Goal: Find contact information: Find contact information

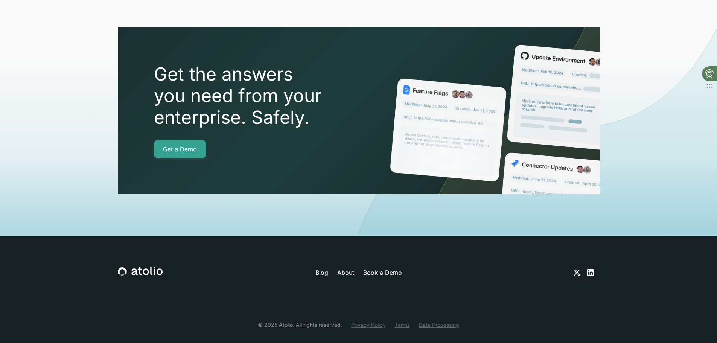
scroll to position [2653, 0]
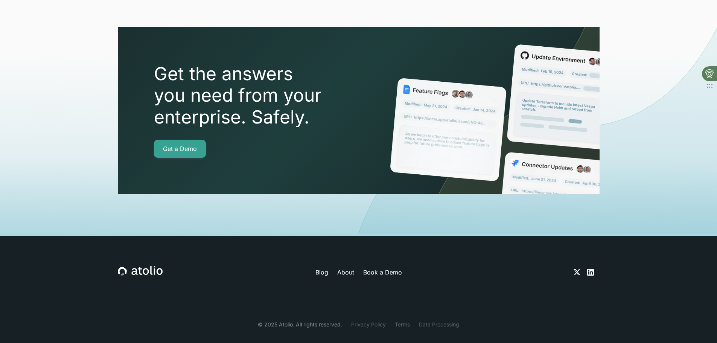
click at [589, 268] on icon at bounding box center [590, 272] width 9 height 9
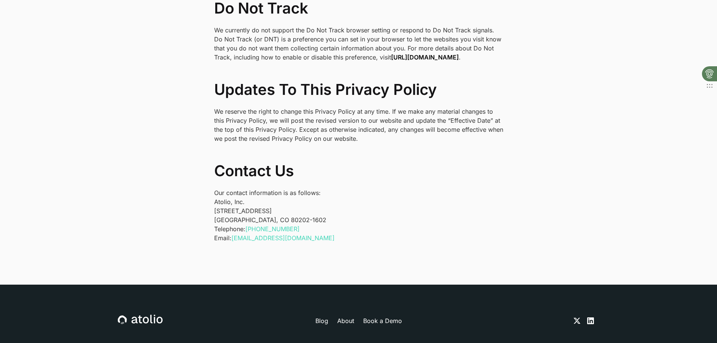
scroll to position [2492, 0]
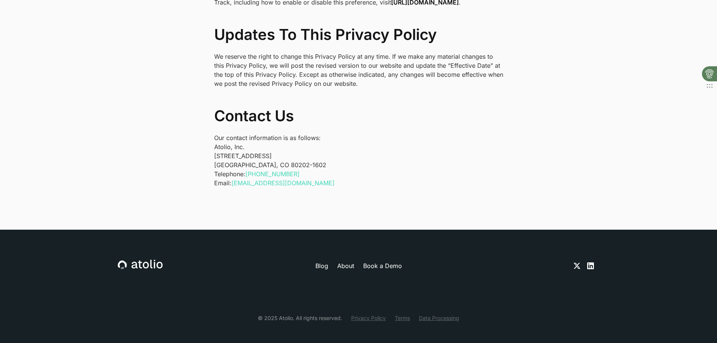
drag, startPoint x: 214, startPoint y: 146, endPoint x: 281, endPoint y: 149, distance: 67.1
copy p "1550 Larimer St #436"
click at [275, 151] on p "Atolio, Inc. 1550 Larimer St #436 Denver, CO 80202-1602" at bounding box center [358, 155] width 289 height 27
click at [281, 152] on p "Atolio, Inc. 1550 Larimer St #436 Denver, CO 80202-1602" at bounding box center [358, 155] width 289 height 27
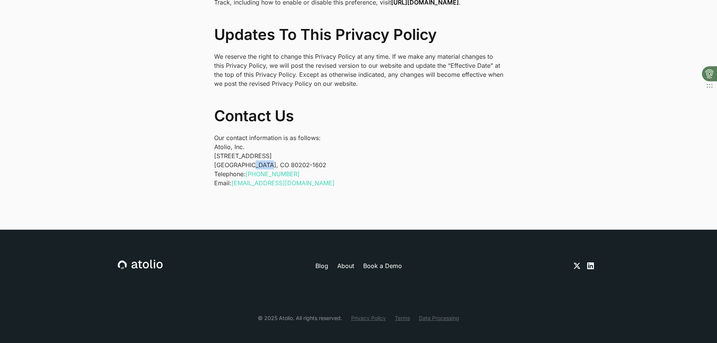
drag, startPoint x: 249, startPoint y: 156, endPoint x: 266, endPoint y: 156, distance: 17.3
click at [266, 156] on p "Atolio, Inc. 1550 Larimer St #436 Denver, CO 80202-1602" at bounding box center [358, 155] width 289 height 27
copy p "80202"
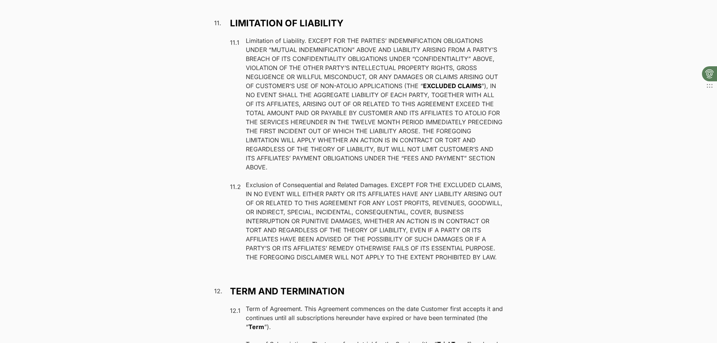
scroll to position [5741, 0]
